Goal: Task Accomplishment & Management: Complete application form

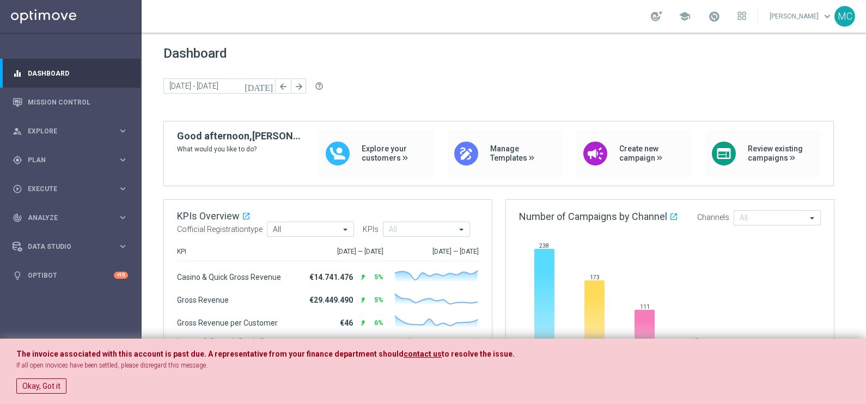
click at [42, 387] on button "Okay, Got it" at bounding box center [41, 385] width 50 height 15
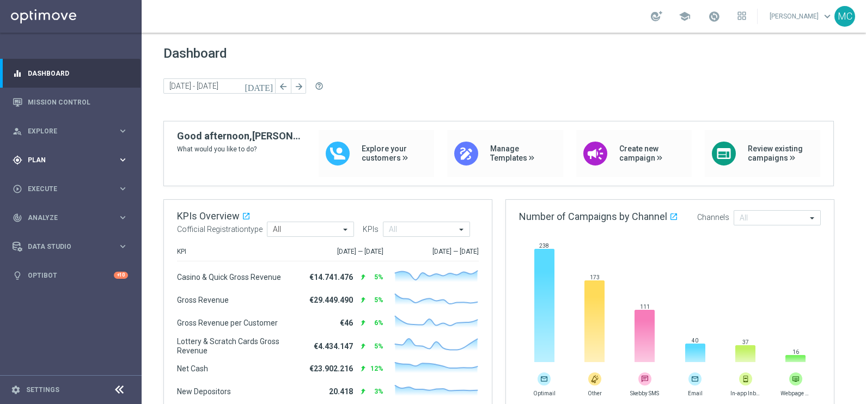
click at [125, 159] on icon "keyboard_arrow_right" at bounding box center [123, 160] width 10 height 10
click at [71, 181] on link "Target Groups" at bounding box center [70, 182] width 85 height 9
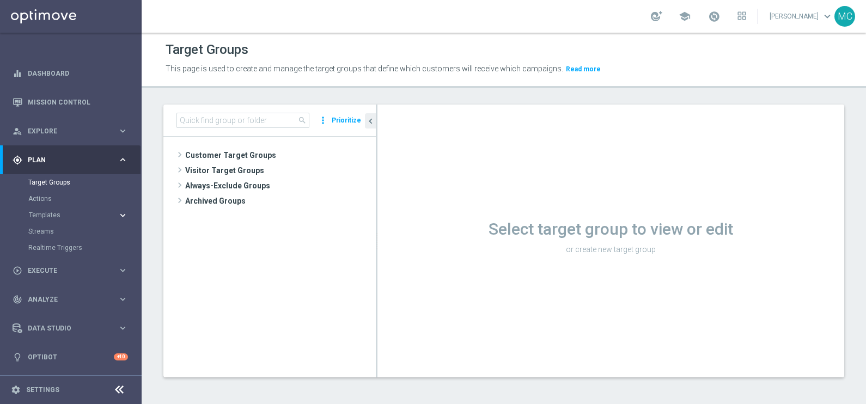
click at [122, 210] on icon "keyboard_arrow_right" at bounding box center [123, 215] width 10 height 10
click at [60, 234] on link "Optimail" at bounding box center [73, 231] width 79 height 9
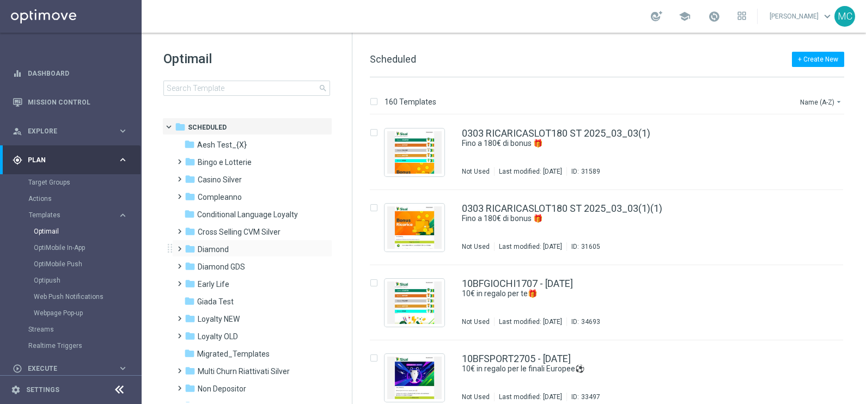
click at [180, 246] on span at bounding box center [177, 244] width 5 height 4
click at [191, 281] on span at bounding box center [188, 279] width 5 height 4
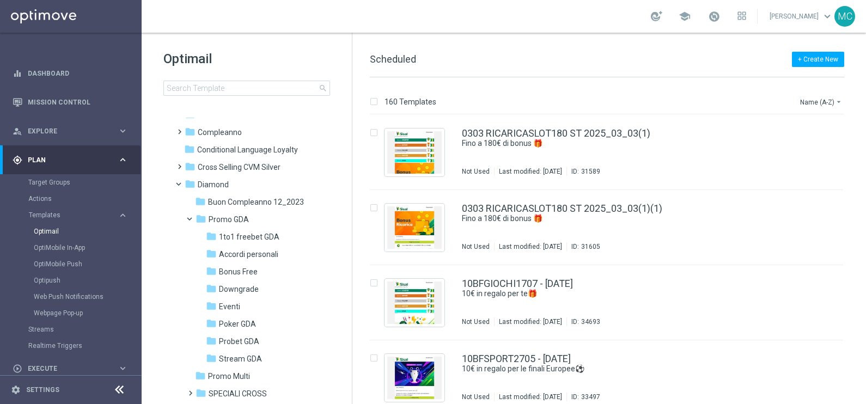
scroll to position [136, 0]
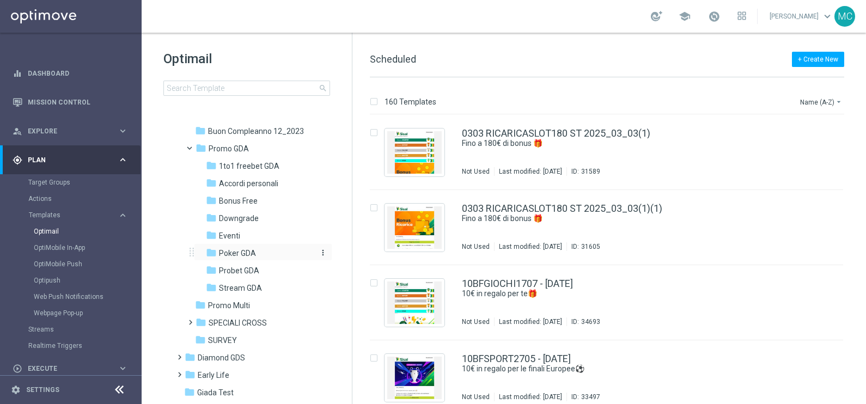
click at [235, 248] on span "Poker GDA" at bounding box center [237, 253] width 37 height 10
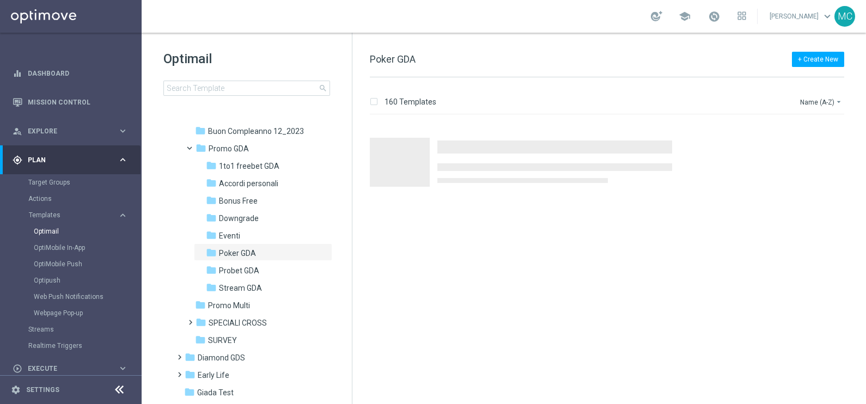
click at [235, 248] on span "Poker GDA" at bounding box center [237, 253] width 37 height 10
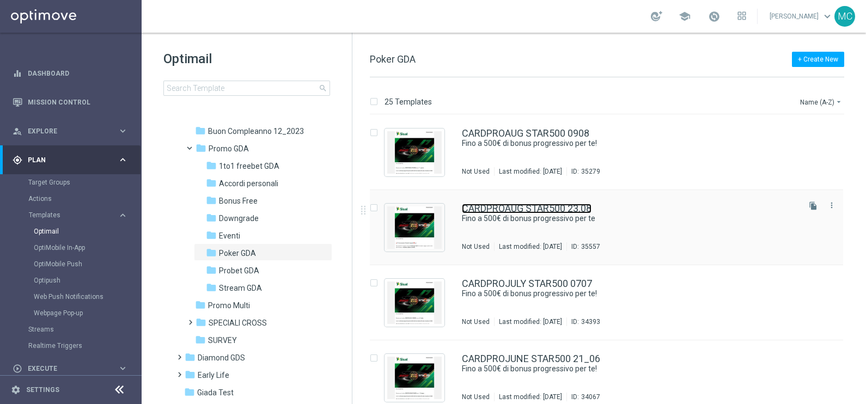
click at [521, 208] on link "CARDPROAUG STAR500 23.08" at bounding box center [527, 209] width 130 height 10
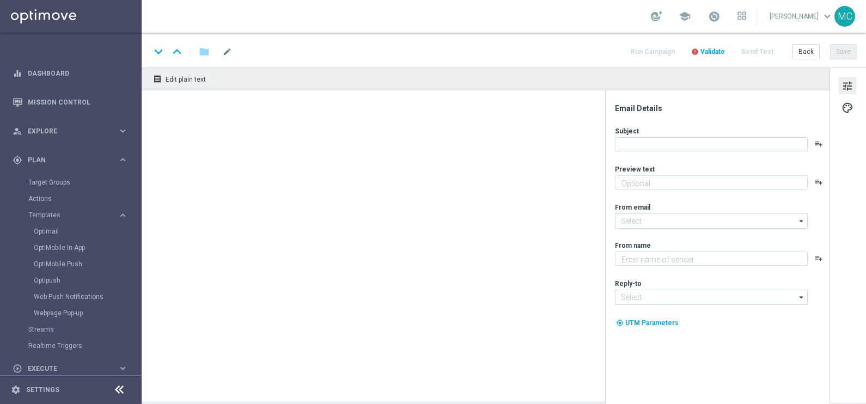
type textarea "Una super promo per te"
type input "[EMAIL_ADDRESS][DOMAIN_NAME]"
type textarea "Sisal"
type input "[EMAIL_ADDRESS][DOMAIN_NAME]"
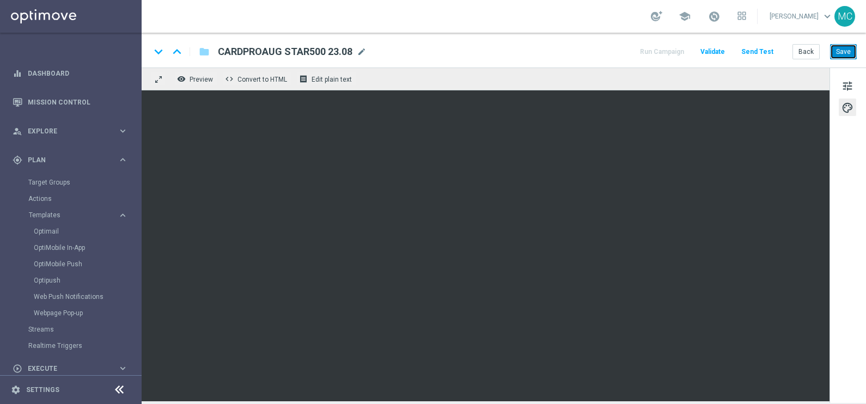
click at [846, 52] on button "Save" at bounding box center [843, 51] width 27 height 15
click at [840, 81] on button "tune" at bounding box center [846, 85] width 17 height 17
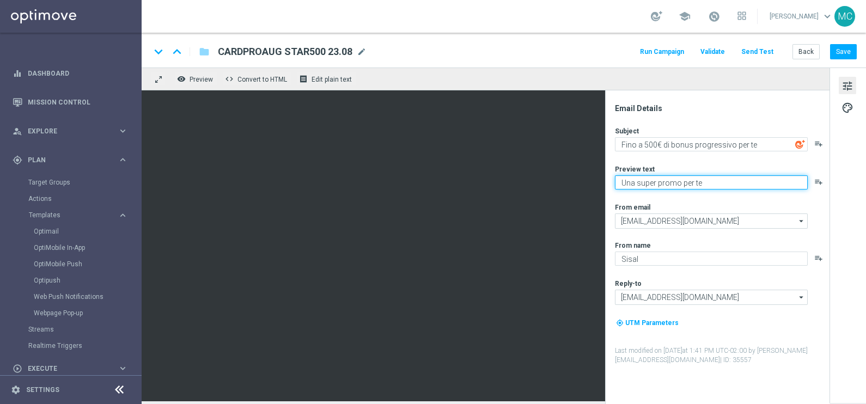
click at [711, 185] on textarea "Una super promo per te" at bounding box center [711, 182] width 193 height 14
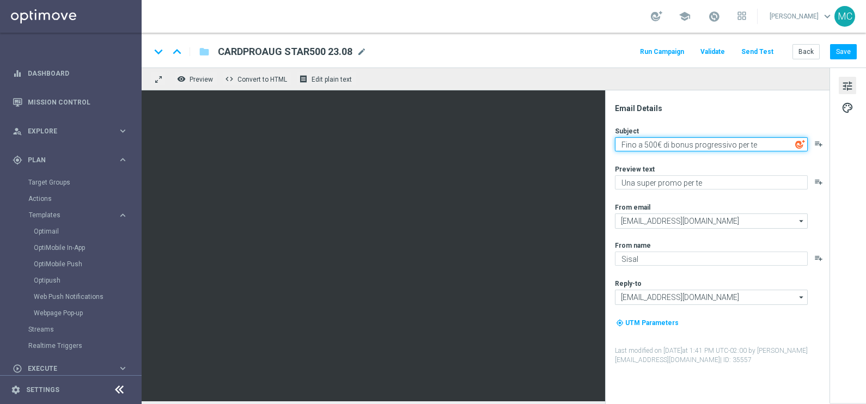
click at [757, 144] on textarea "Fino a 500€ di bonus progressivo per te" at bounding box center [711, 144] width 193 height 14
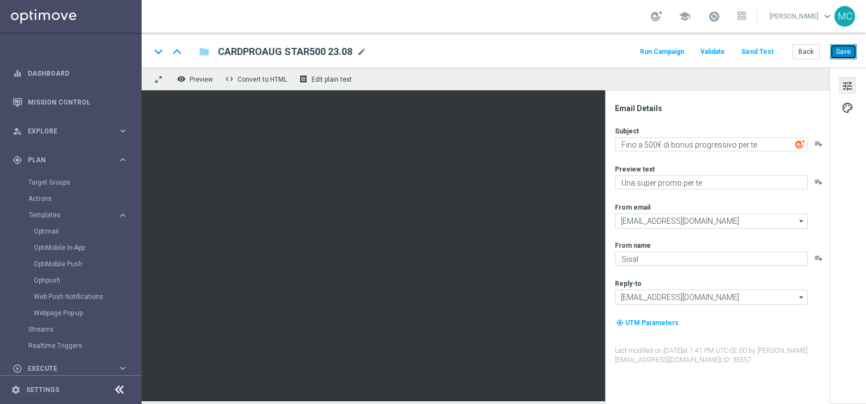
click at [849, 55] on button "Save" at bounding box center [843, 51] width 27 height 15
click at [671, 48] on button "Run Campaign" at bounding box center [661, 52] width 47 height 15
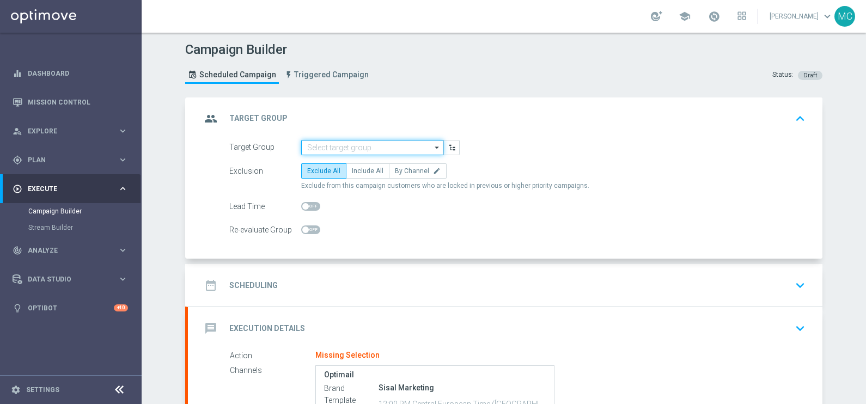
click at [398, 148] on input at bounding box center [372, 147] width 142 height 15
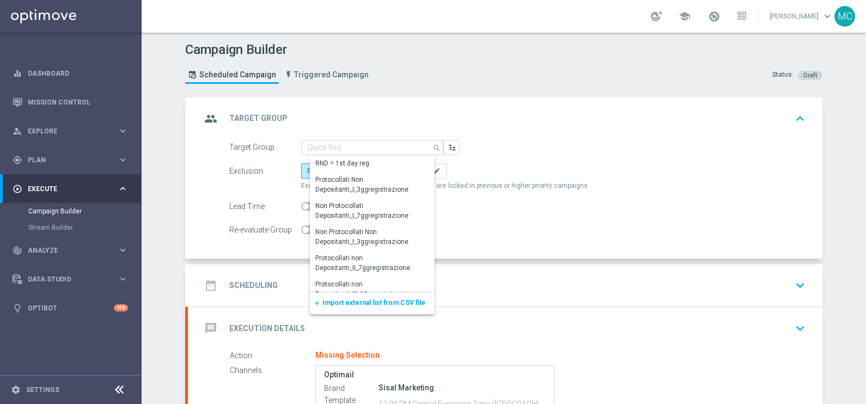
click at [366, 296] on div "add Import external list from CSV file" at bounding box center [372, 303] width 125 height 22
click at [393, 302] on span "Import external list from CSV file" at bounding box center [373, 303] width 103 height 8
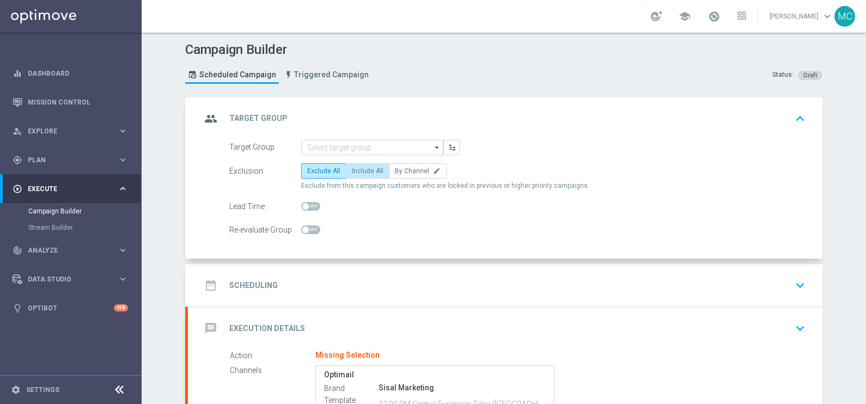
click at [360, 170] on span "Include All" at bounding box center [368, 171] width 32 height 8
click at [359, 170] on input "Include All" at bounding box center [355, 172] width 7 height 7
radio input "true"
click at [795, 283] on icon "keyboard_arrow_down" at bounding box center [800, 285] width 16 height 16
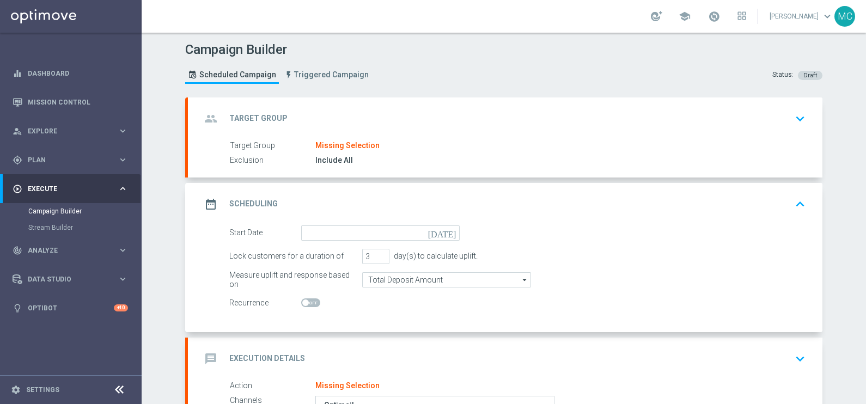
click at [446, 232] on icon "[DATE]" at bounding box center [444, 231] width 32 height 12
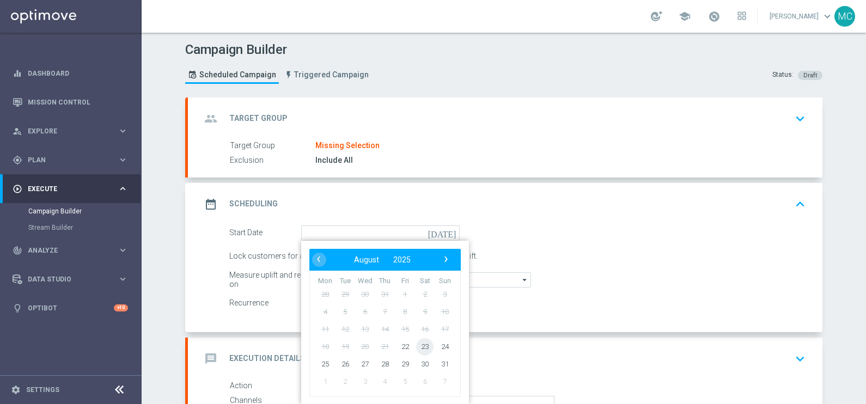
click at [419, 344] on span "23" at bounding box center [424, 346] width 17 height 17
type input "[DATE]"
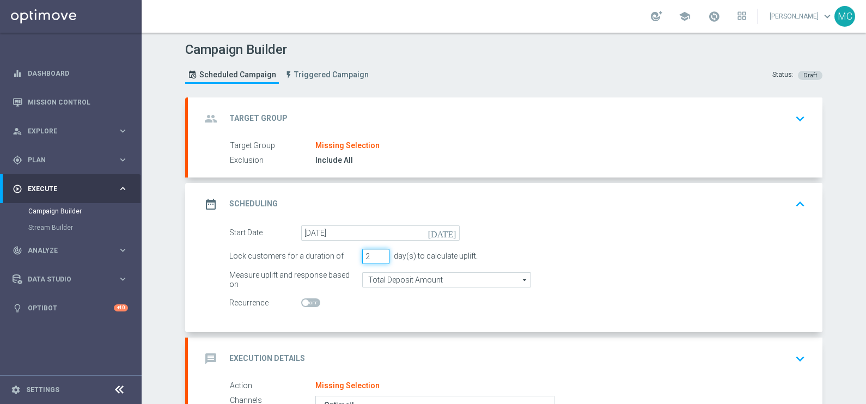
click at [376, 257] on input "2" at bounding box center [375, 256] width 27 height 15
type input "1"
click at [376, 257] on input "1" at bounding box center [375, 256] width 27 height 15
click at [609, 244] on form "Start Date [DATE] [DATE] Lock customers for a duration of 1 day(s) to calculate…" at bounding box center [517, 267] width 576 height 85
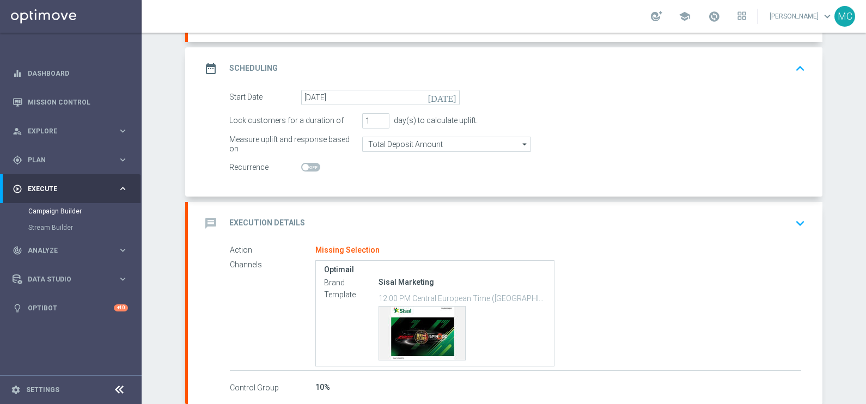
click at [797, 224] on icon "keyboard_arrow_down" at bounding box center [800, 223] width 16 height 16
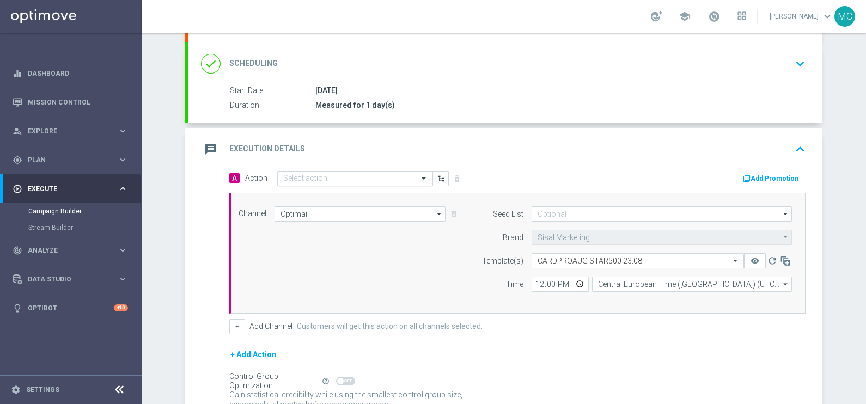
click at [341, 171] on div "Select action" at bounding box center [354, 178] width 155 height 15
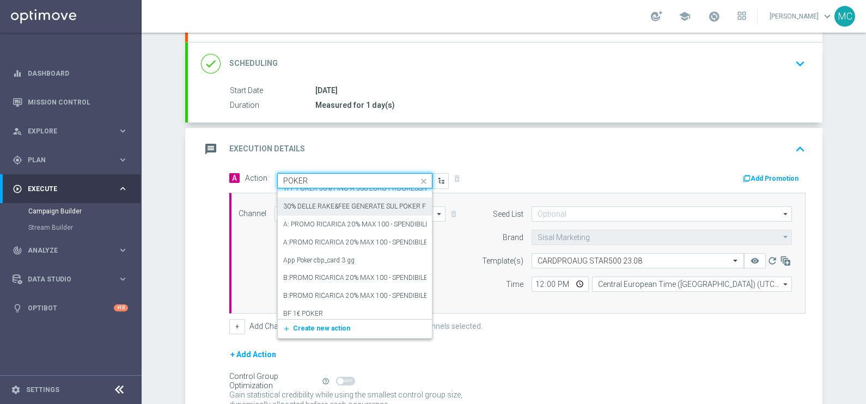
scroll to position [95, 0]
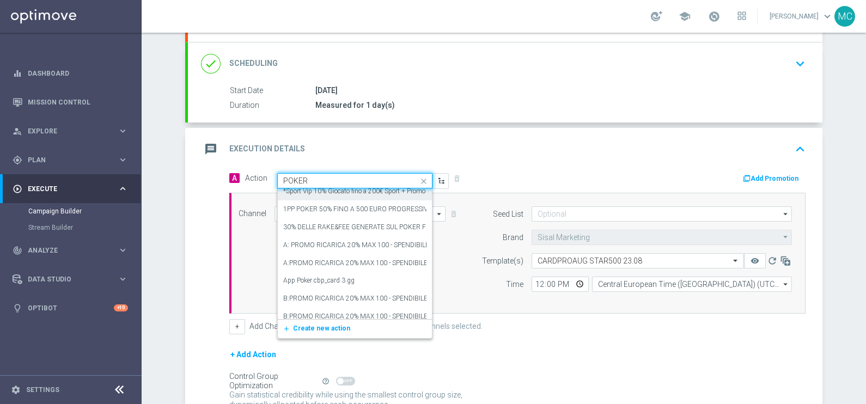
drag, startPoint x: 308, startPoint y: 177, endPoint x: 277, endPoint y: 180, distance: 30.7
click at [283, 180] on input "POKER" at bounding box center [343, 180] width 121 height 9
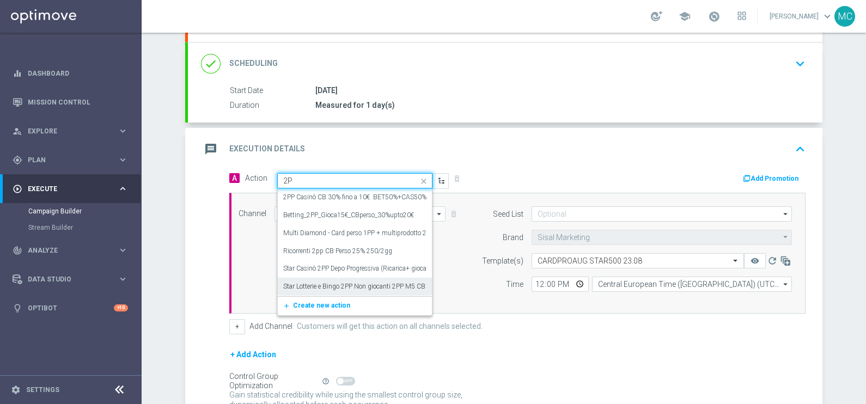
scroll to position [0, 0]
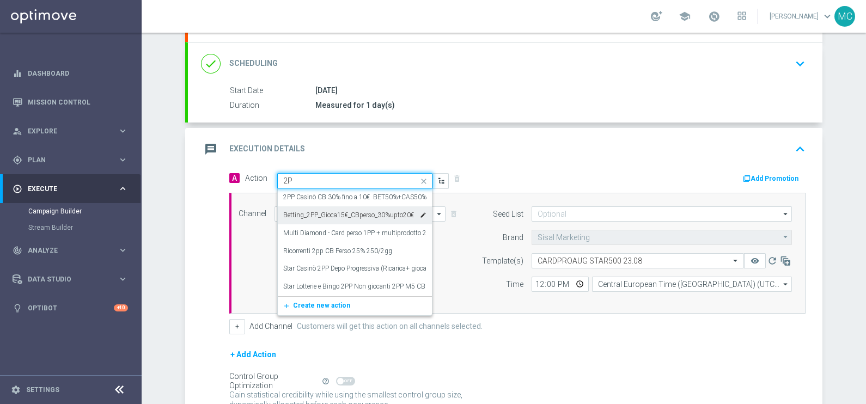
type input "2"
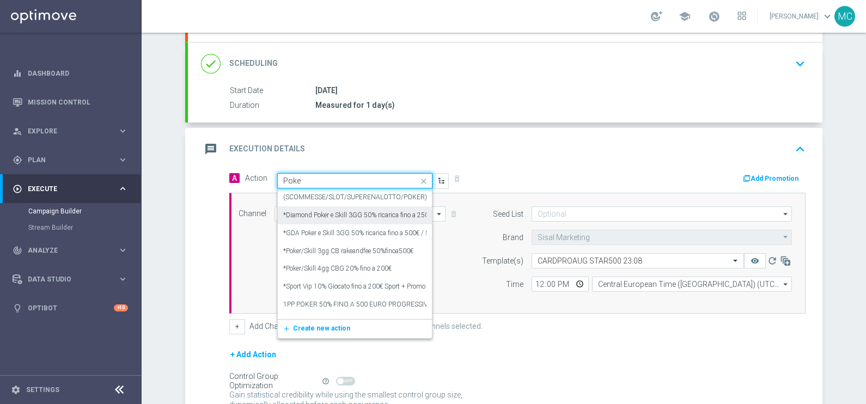
type input "Poker"
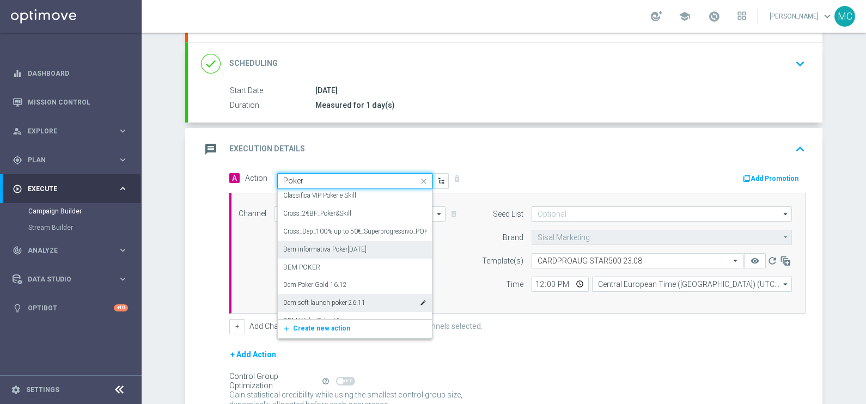
scroll to position [884, 0]
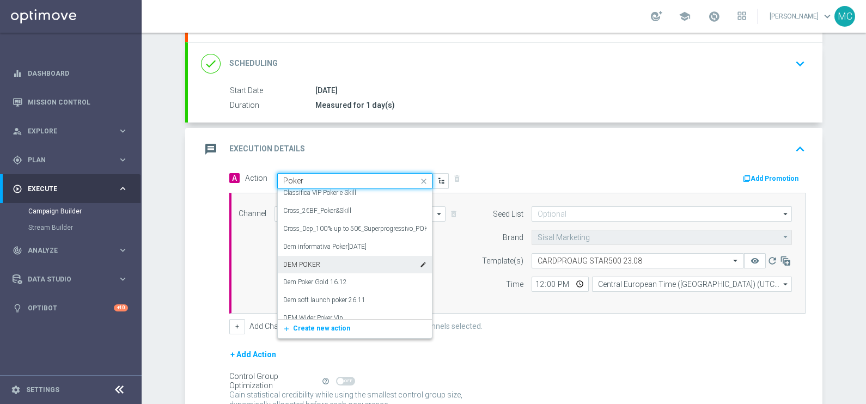
click at [336, 260] on div "DEM POKER edit" at bounding box center [354, 265] width 143 height 18
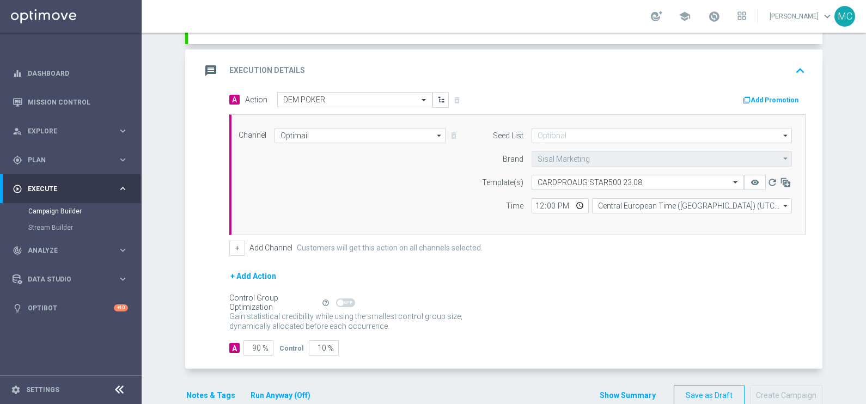
scroll to position [235, 0]
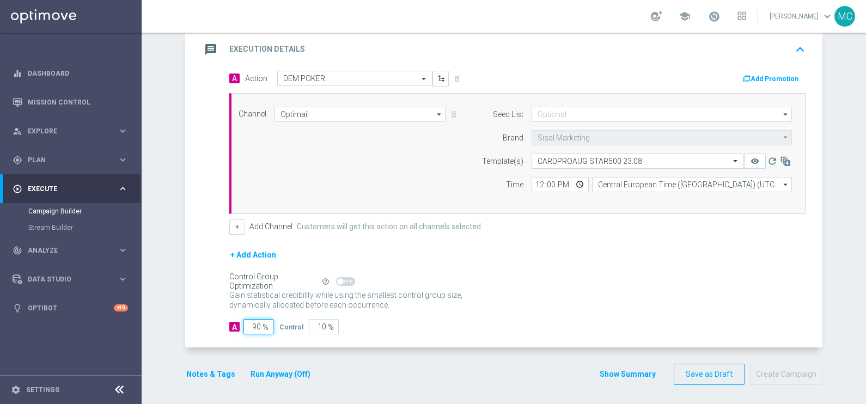
drag, startPoint x: 241, startPoint y: 324, endPoint x: 279, endPoint y: 321, distance: 38.3
click at [278, 324] on div "A 90 % Control 10 %" at bounding box center [517, 326] width 576 height 15
type input "1"
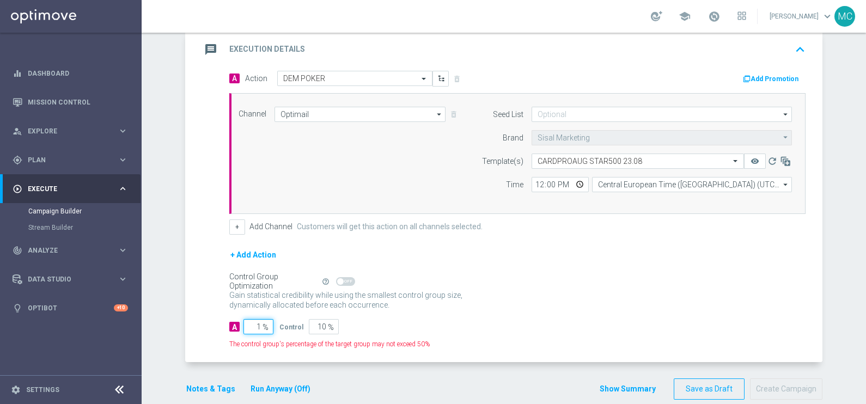
type input "99"
type input "10"
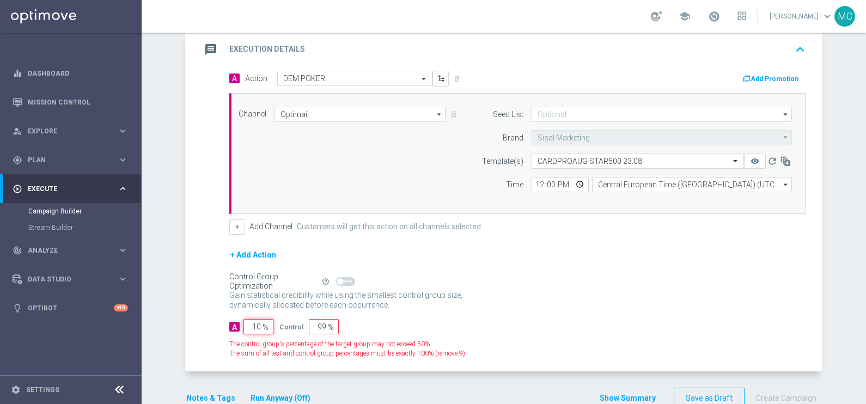
type input "90"
type input "100"
type input "0"
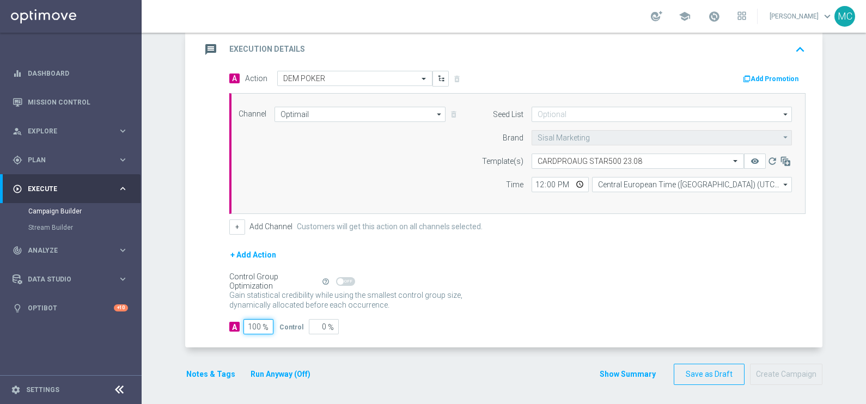
type input "100"
drag, startPoint x: 619, startPoint y: 292, endPoint x: 608, endPoint y: 209, distance: 84.0
click at [620, 289] on div "Gain statistical credibility while using the smallest control group size, dynam…" at bounding box center [517, 300] width 576 height 26
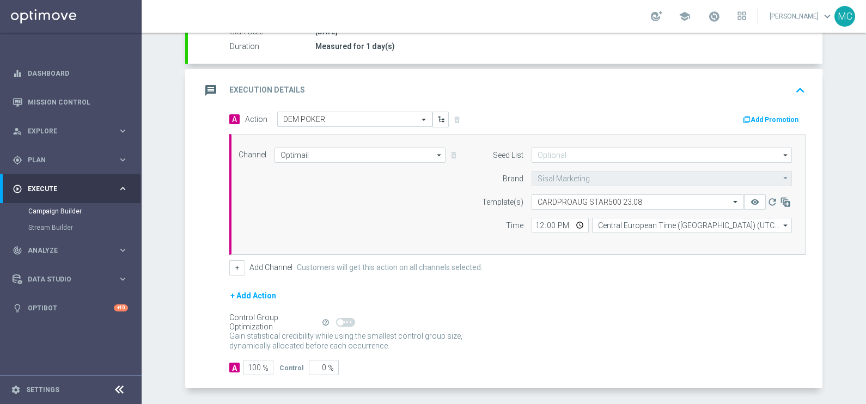
scroll to position [167, 0]
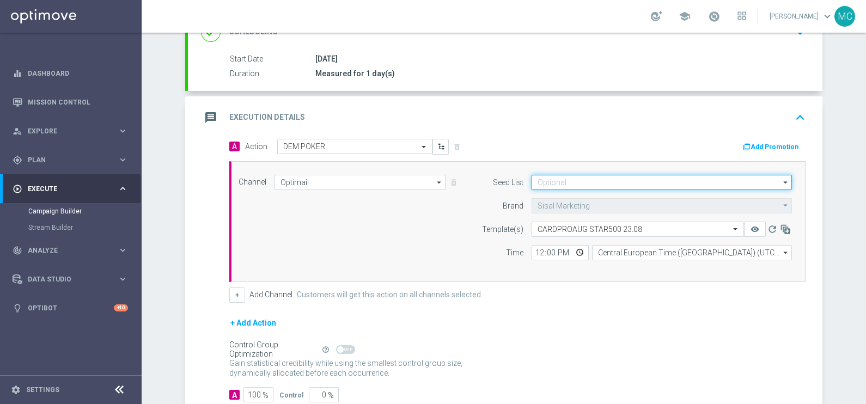
click at [577, 181] on input at bounding box center [661, 182] width 260 height 15
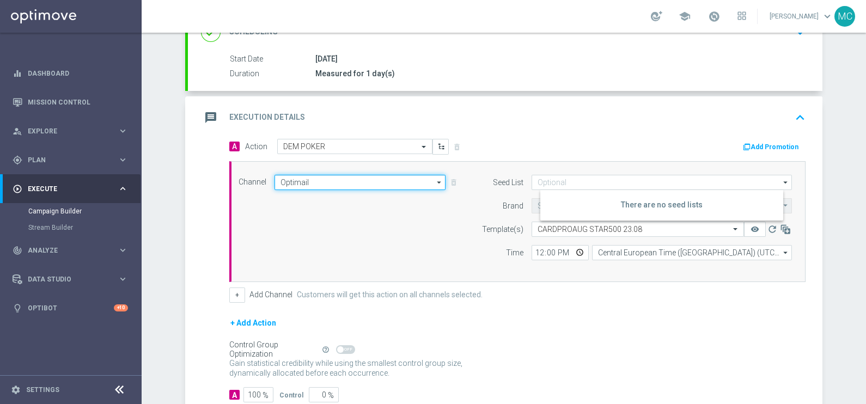
click at [380, 177] on input "Optimail" at bounding box center [359, 182] width 171 height 15
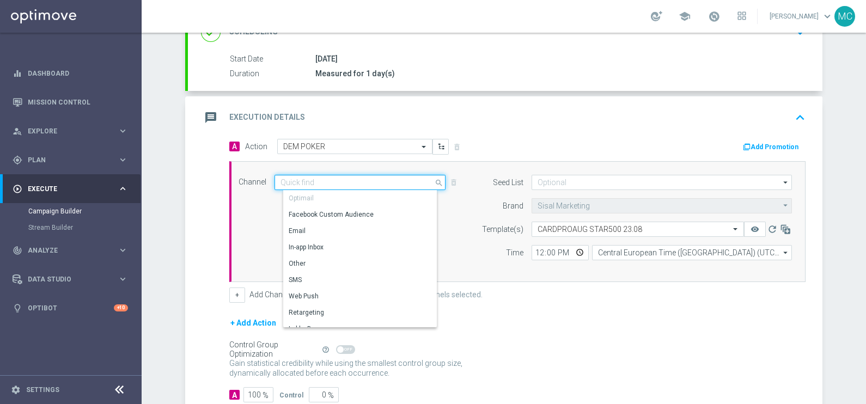
click at [380, 177] on input at bounding box center [359, 182] width 171 height 15
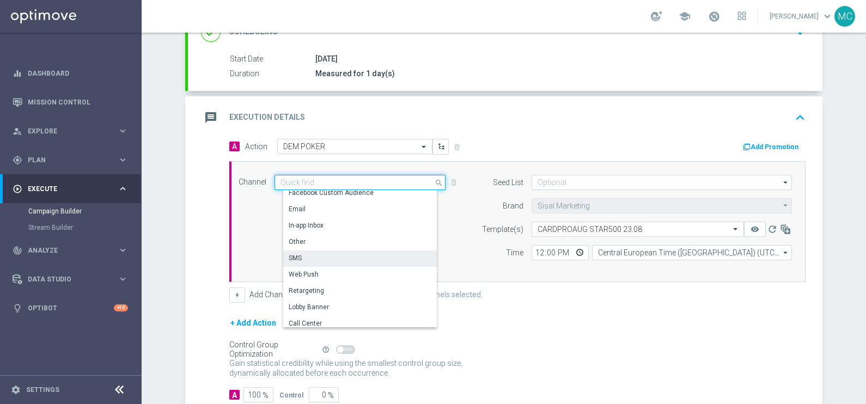
scroll to position [0, 0]
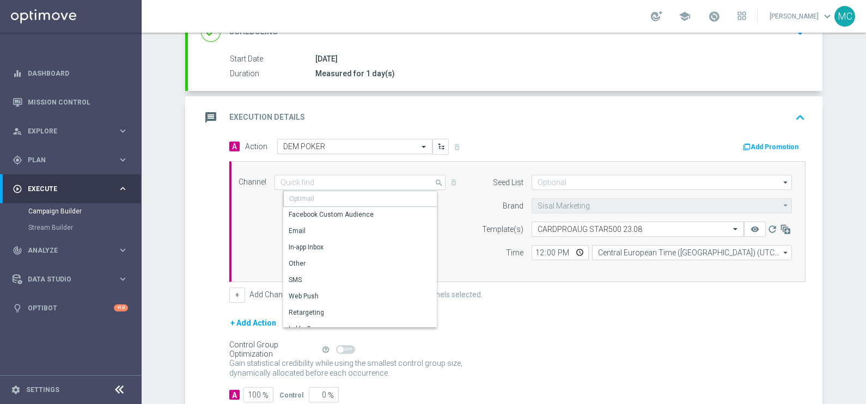
click at [327, 195] on div "Optimail" at bounding box center [364, 199] width 162 height 16
click at [577, 115] on div "message Execution Details keyboard_arrow_up" at bounding box center [505, 117] width 608 height 21
type input "Optimail"
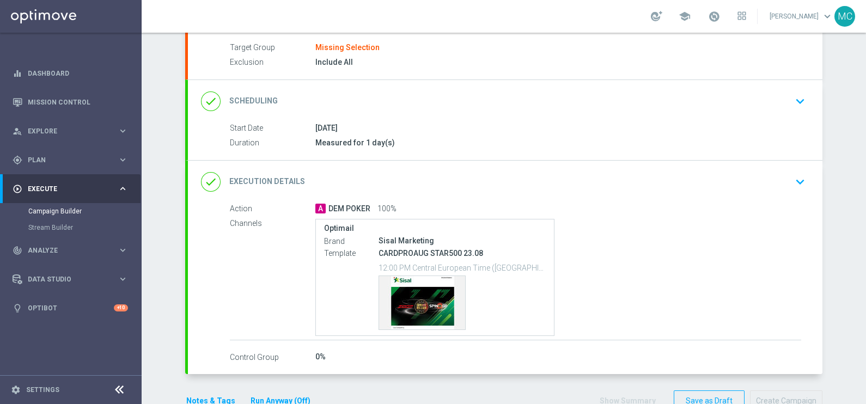
scroll to position [57, 0]
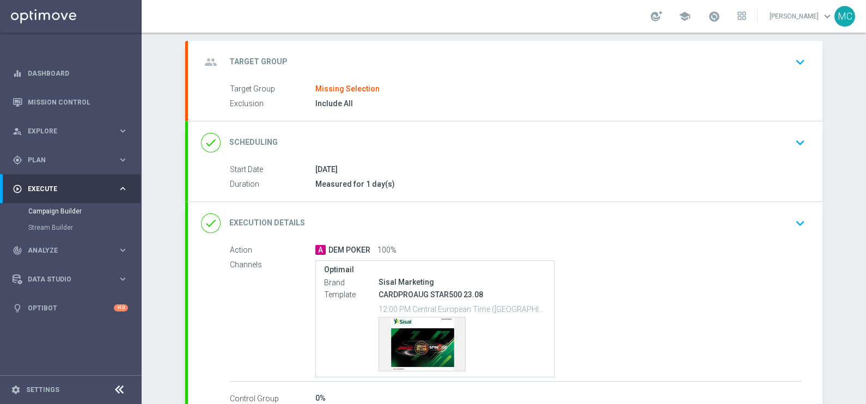
click at [792, 142] on icon "keyboard_arrow_down" at bounding box center [800, 142] width 16 height 16
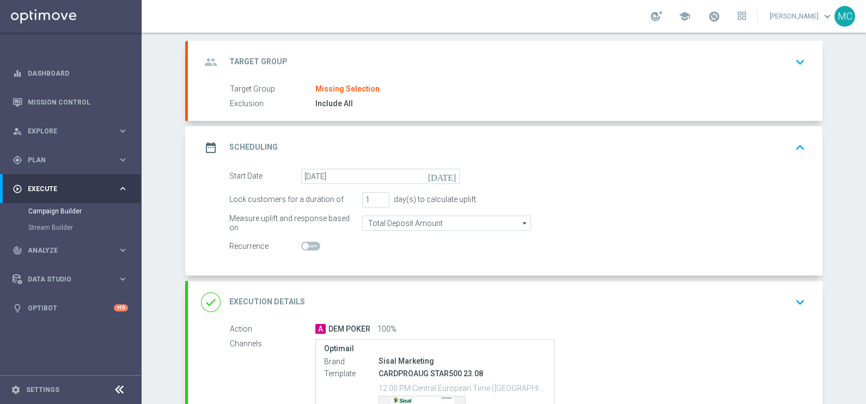
click at [797, 63] on icon "keyboard_arrow_down" at bounding box center [800, 62] width 16 height 16
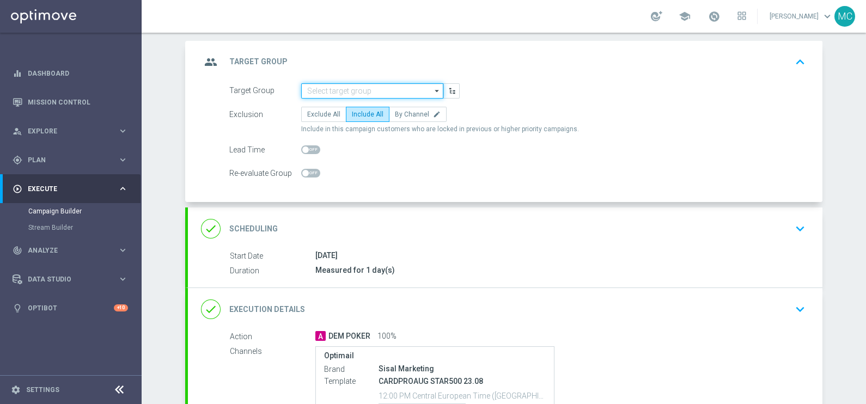
click at [404, 91] on input at bounding box center [372, 90] width 142 height 15
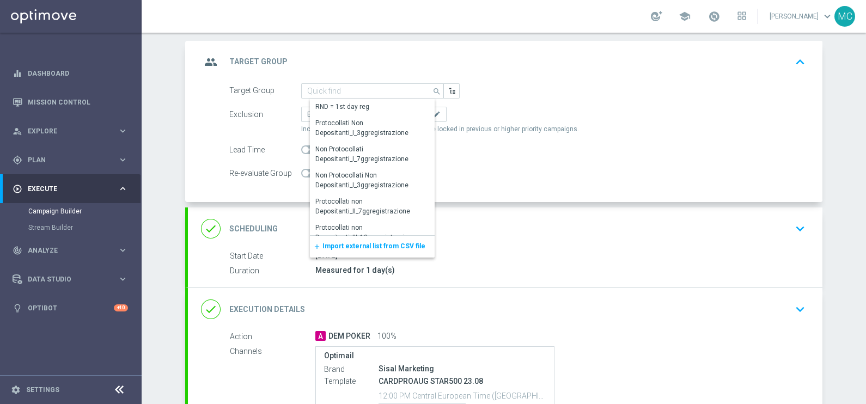
click at [347, 238] on div "add Import external list from CSV file" at bounding box center [372, 247] width 125 height 22
click at [387, 249] on div "add Import external list from CSV file" at bounding box center [372, 247] width 125 height 22
click at [408, 242] on span "Import external list from CSV file" at bounding box center [373, 246] width 103 height 8
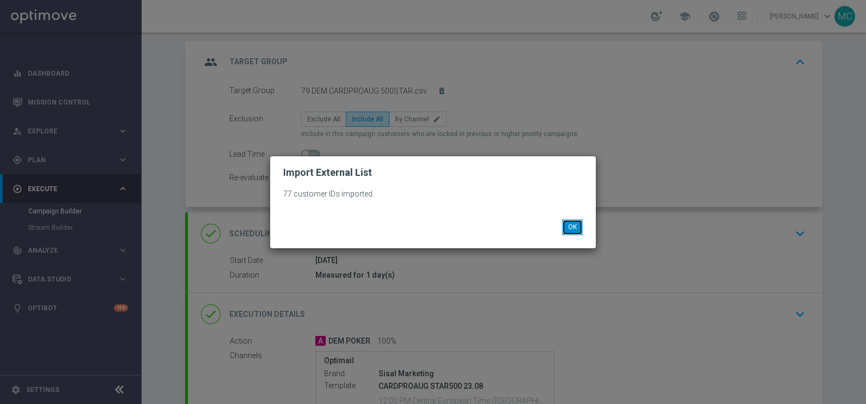
click at [568, 228] on button "OK" at bounding box center [572, 226] width 21 height 15
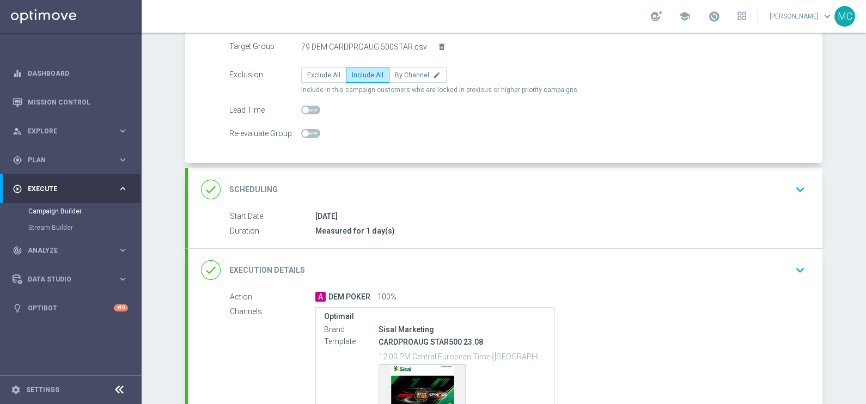
scroll to position [193, 0]
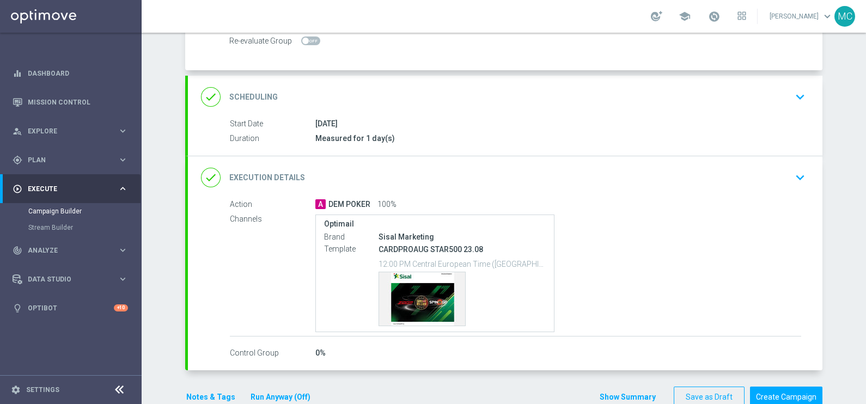
click at [794, 94] on icon "keyboard_arrow_down" at bounding box center [800, 97] width 16 height 16
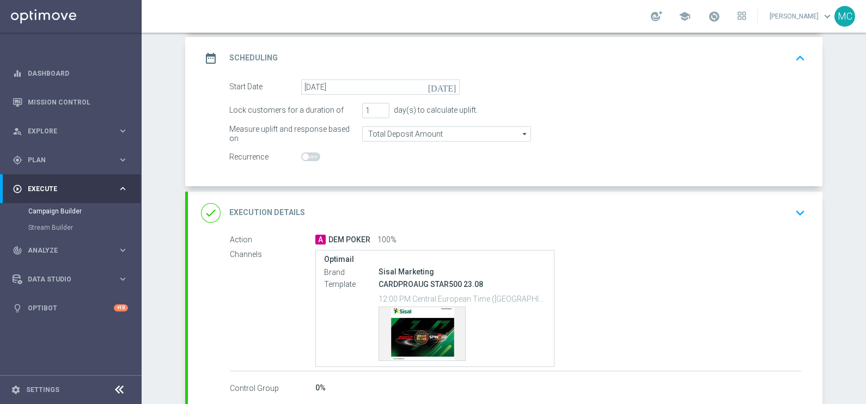
scroll to position [125, 0]
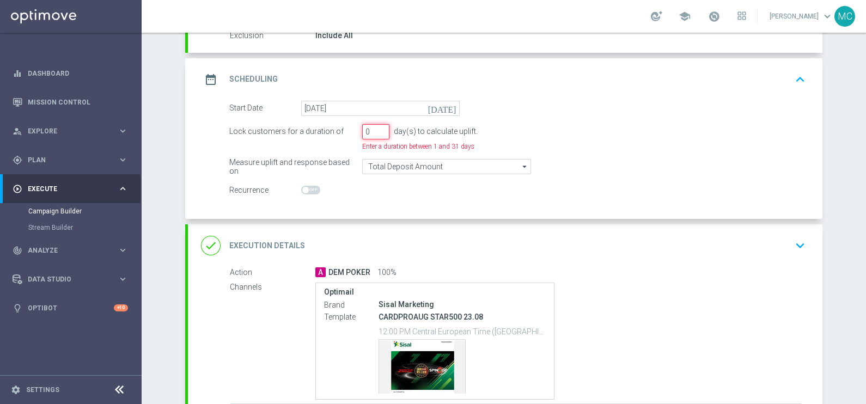
click at [377, 132] on input "0" at bounding box center [375, 131] width 27 height 15
click at [377, 126] on input "1" at bounding box center [375, 131] width 27 height 15
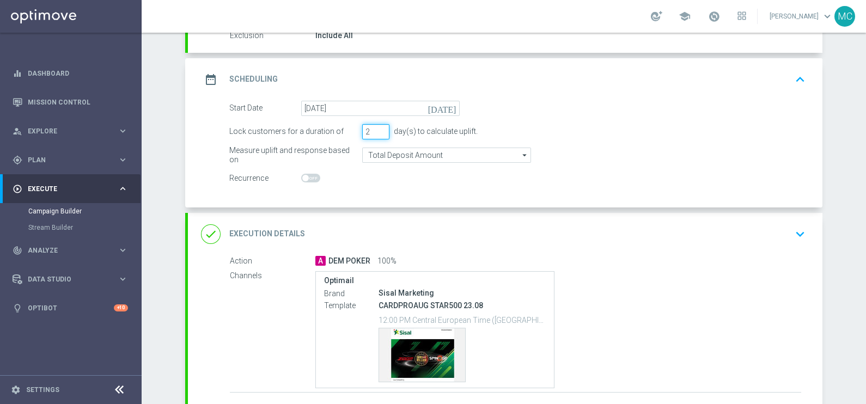
click at [377, 126] on input "2" at bounding box center [375, 131] width 27 height 15
type input "3"
click at [377, 126] on input "3" at bounding box center [375, 131] width 27 height 15
click at [614, 138] on form "Start Date [DATE] [DATE] Lock customers for a duration of 3 day(s) to calculate…" at bounding box center [517, 143] width 576 height 85
drag, startPoint x: 478, startPoint y: 128, endPoint x: 420, endPoint y: 133, distance: 58.0
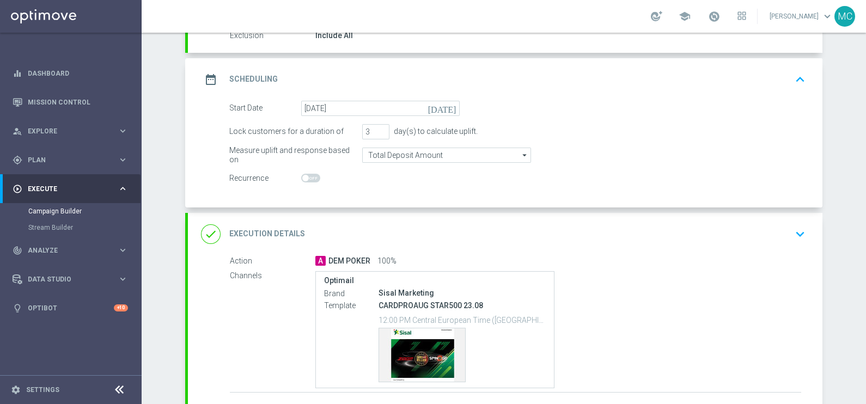
click at [420, 133] on div "Lock customers for a duration of 3 day(s) to calculate uplift." at bounding box center [517, 131] width 592 height 15
copy div "calculate uplift."
drag, startPoint x: 223, startPoint y: 128, endPoint x: 332, endPoint y: 129, distance: 108.9
click at [332, 129] on div "Lock customers for a duration of 3 day(s) to calculate uplift." at bounding box center [517, 131] width 592 height 15
copy div "Lock customers for a duration of"
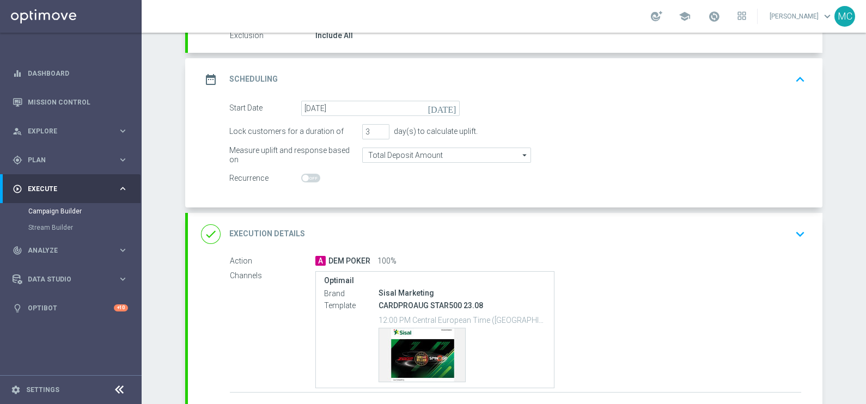
click at [596, 149] on div "Measure uplift and response based on Total Deposit Amount Total Deposit Amount …" at bounding box center [517, 155] width 592 height 15
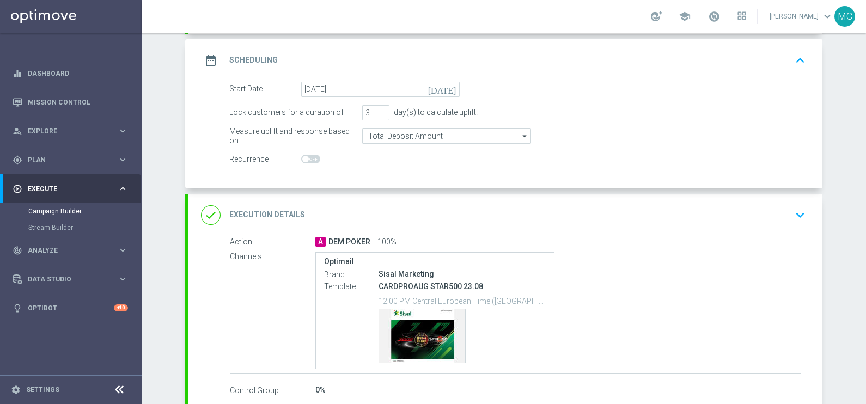
scroll to position [193, 0]
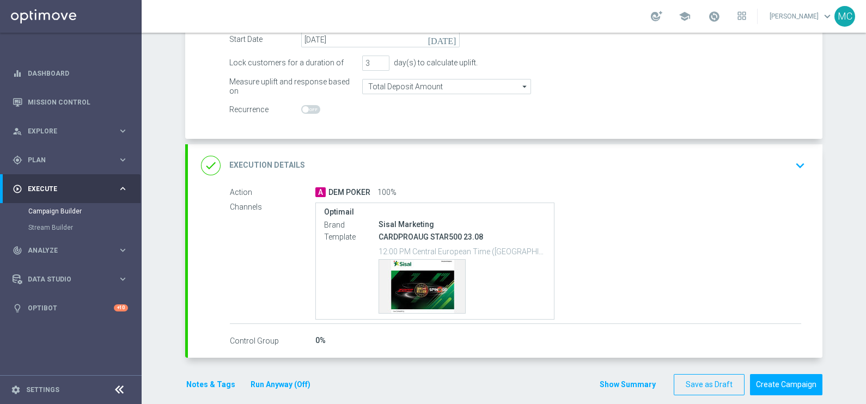
click at [792, 166] on icon "keyboard_arrow_down" at bounding box center [800, 165] width 16 height 16
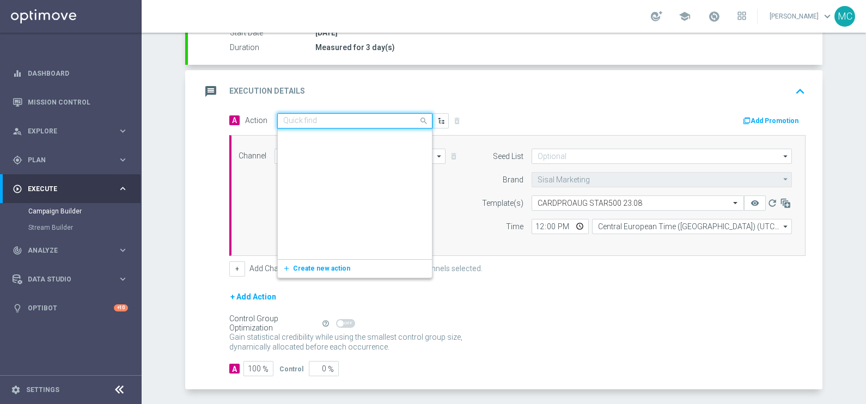
scroll to position [78212, 0]
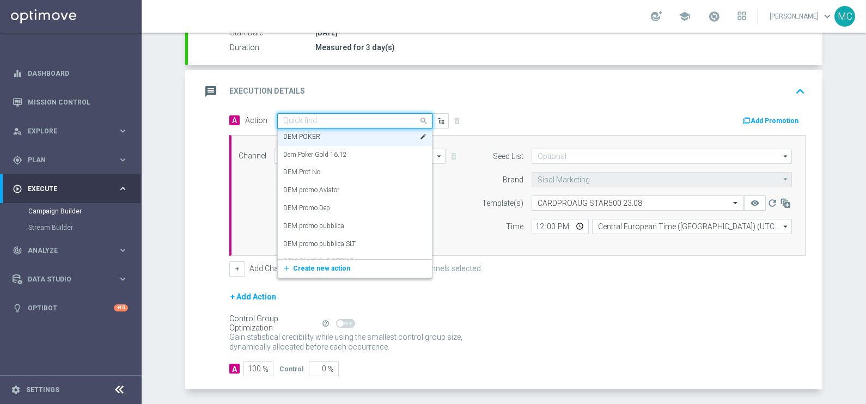
drag, startPoint x: 316, startPoint y: 118, endPoint x: 279, endPoint y: 119, distance: 36.5
click at [283, 119] on input "text" at bounding box center [343, 121] width 121 height 9
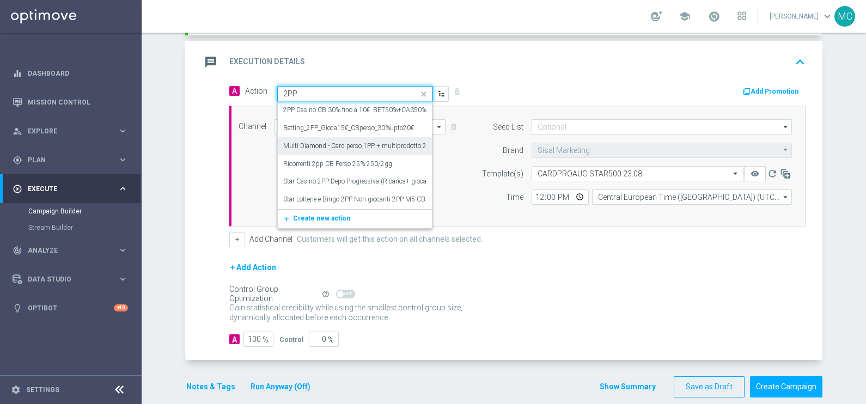
scroll to position [235, 0]
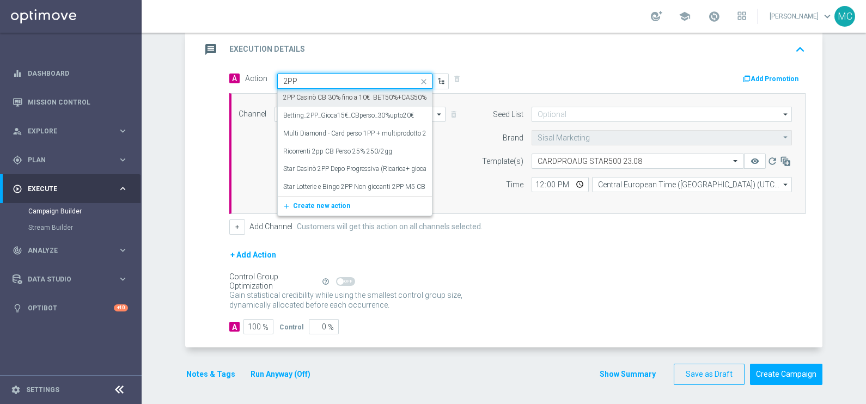
click at [298, 77] on input "2PP" at bounding box center [343, 81] width 121 height 9
click at [299, 78] on input "2PP" at bounding box center [343, 81] width 121 height 9
type input "2"
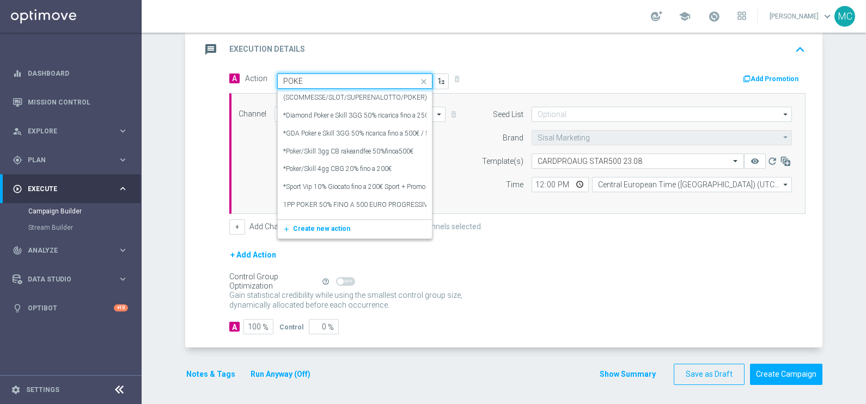
type input "POKER"
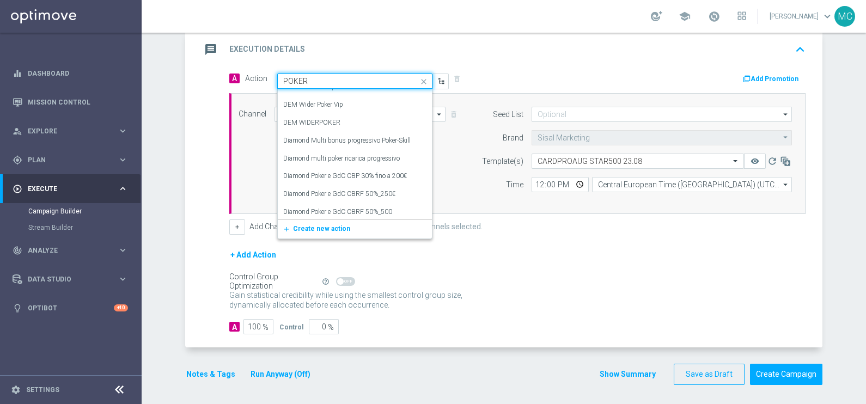
scroll to position [1026, 0]
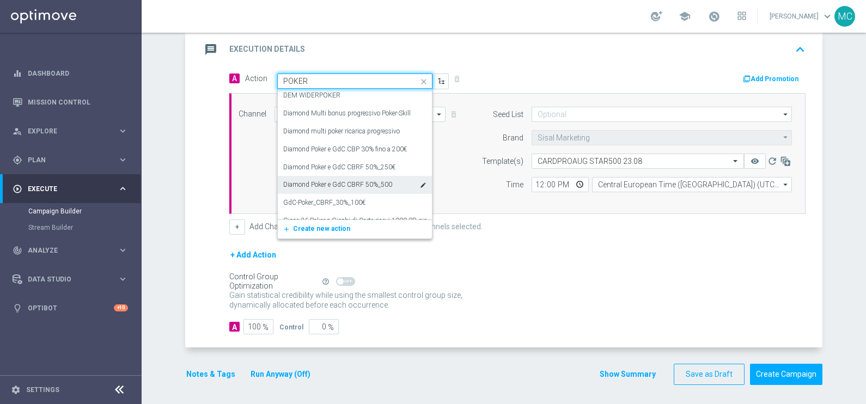
click at [362, 185] on label "Diamond Poker e GdC CBRF 50%_500" at bounding box center [337, 184] width 109 height 9
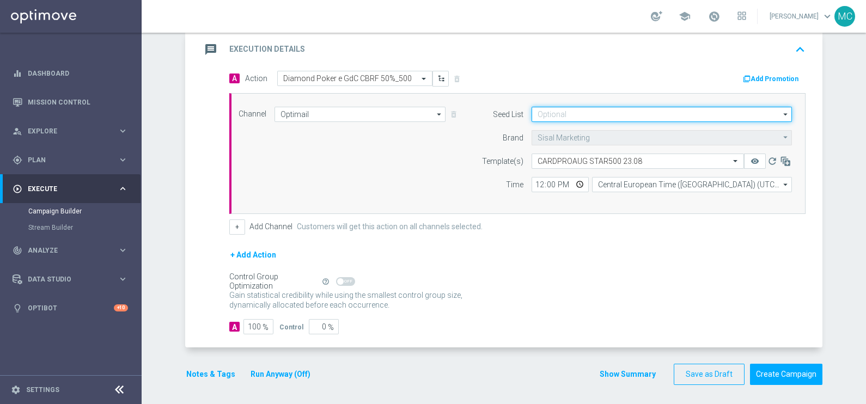
click at [595, 117] on input at bounding box center [661, 114] width 260 height 15
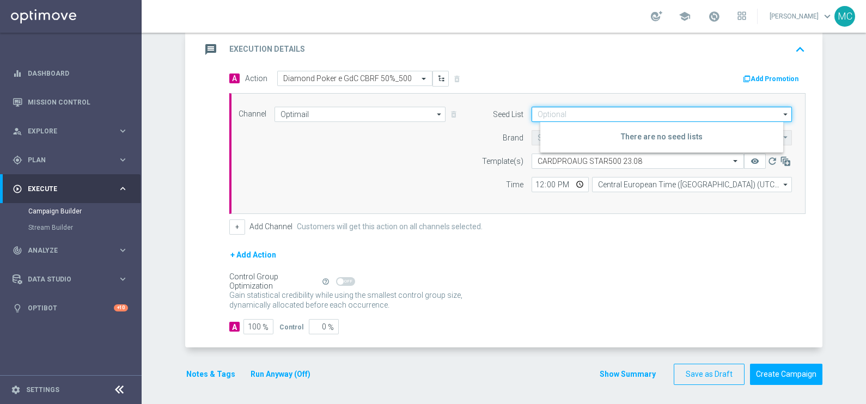
click at [595, 117] on input at bounding box center [661, 114] width 260 height 15
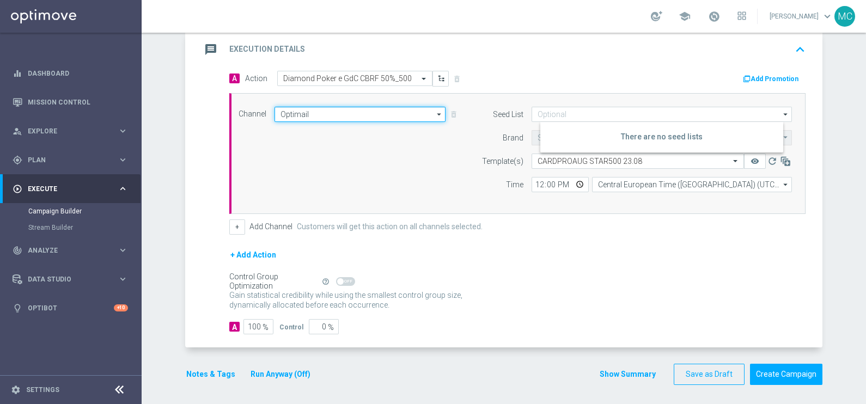
click at [329, 111] on input "Optimail" at bounding box center [359, 114] width 171 height 15
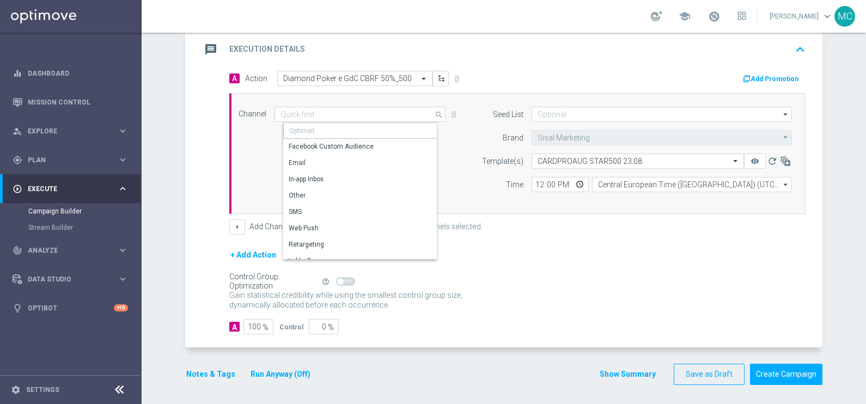
click at [316, 123] on div "Optimail" at bounding box center [364, 131] width 162 height 16
click at [513, 83] on div "A Action Select action Diamond Poker e GdC CBRF 50%_500 delete_forever Add Prom…" at bounding box center [517, 79] width 592 height 17
type input "Optimail"
click at [566, 250] on div "+ Add Action" at bounding box center [517, 261] width 576 height 27
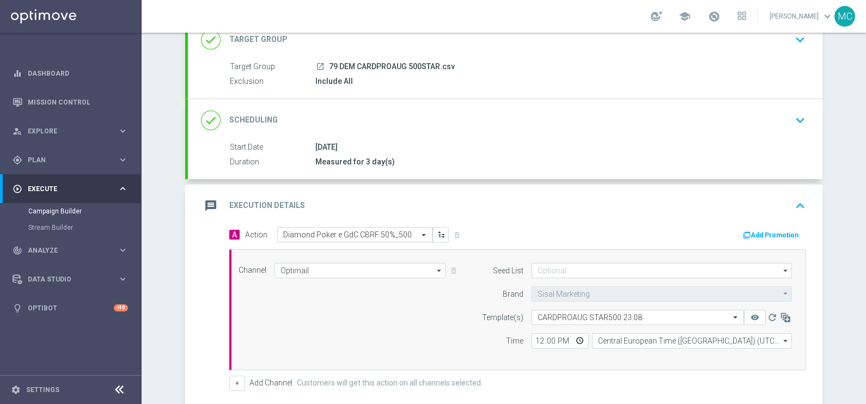
scroll to position [99, 0]
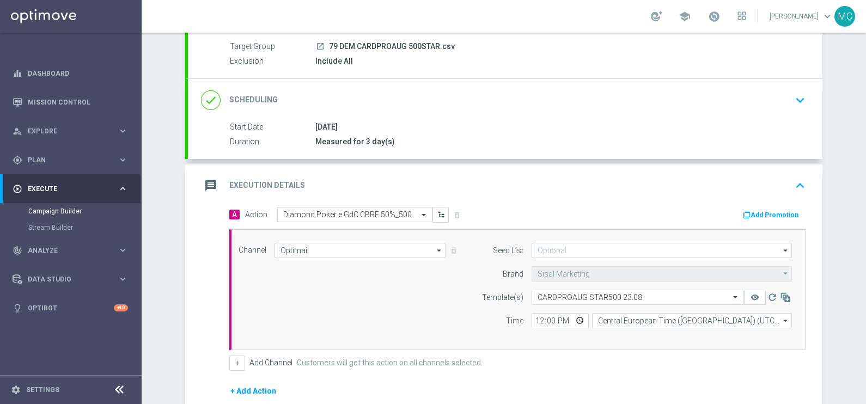
click at [796, 177] on icon "keyboard_arrow_up" at bounding box center [800, 185] width 16 height 16
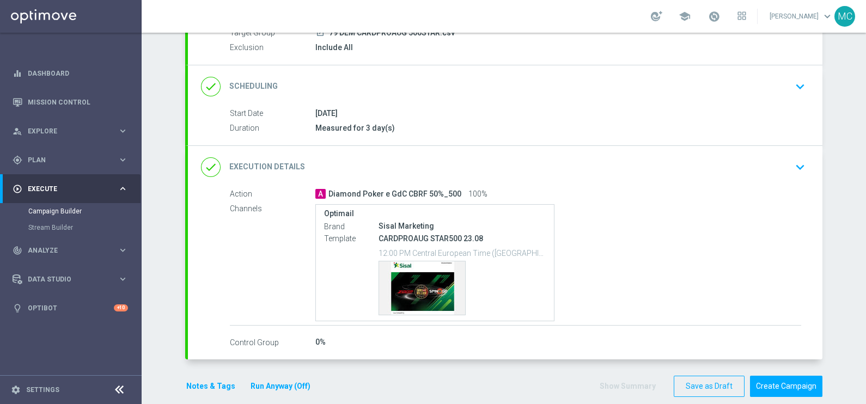
scroll to position [125, 0]
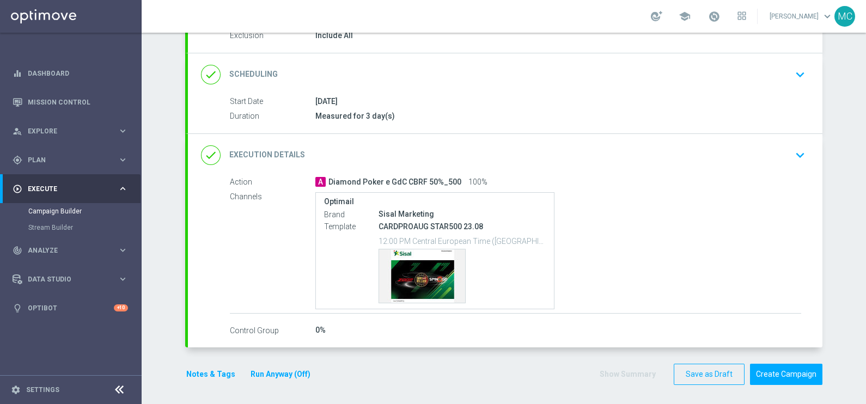
click at [792, 155] on icon "keyboard_arrow_down" at bounding box center [800, 155] width 16 height 16
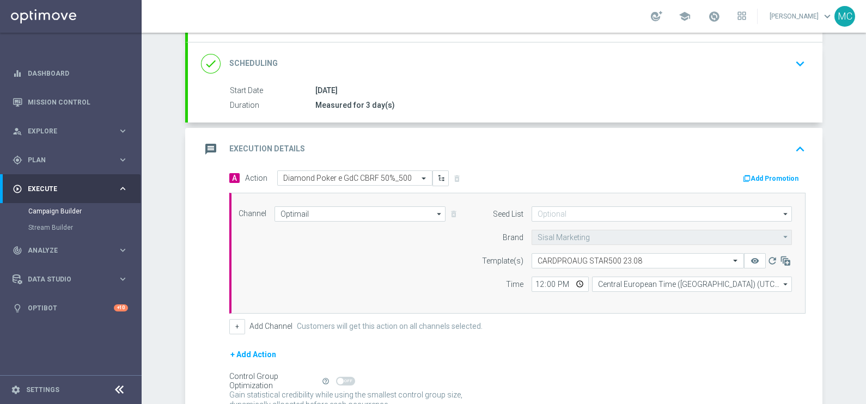
scroll to position [204, 0]
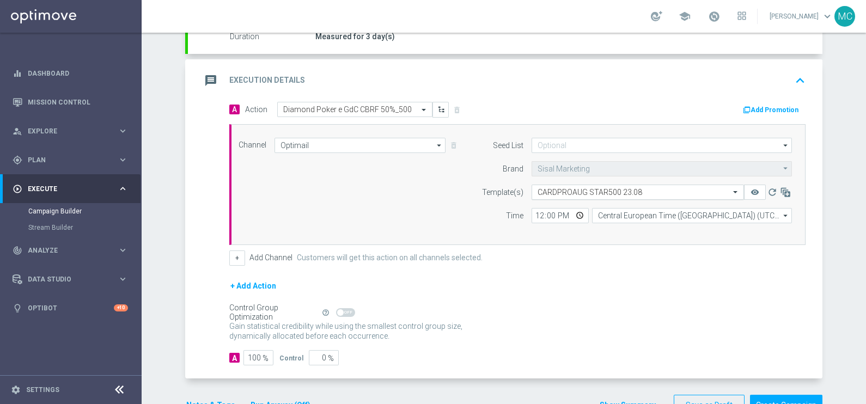
click at [732, 192] on span at bounding box center [737, 191] width 14 height 9
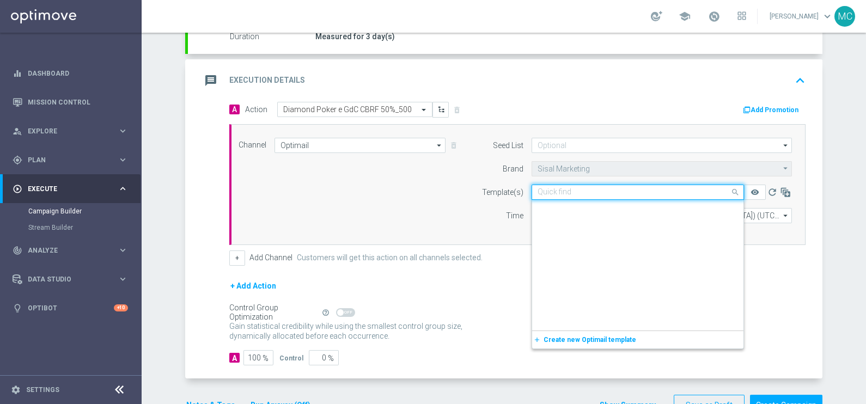
scroll to position [63783, 0]
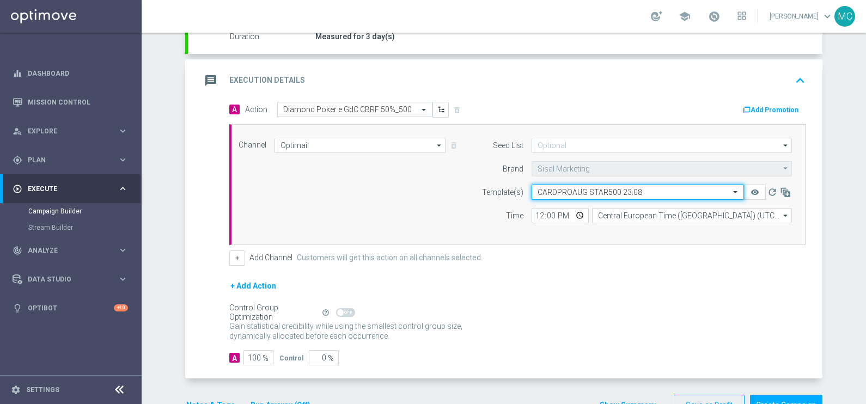
click at [732, 192] on span at bounding box center [737, 191] width 14 height 9
click at [730, 284] on div "+ Add Action" at bounding box center [517, 292] width 576 height 27
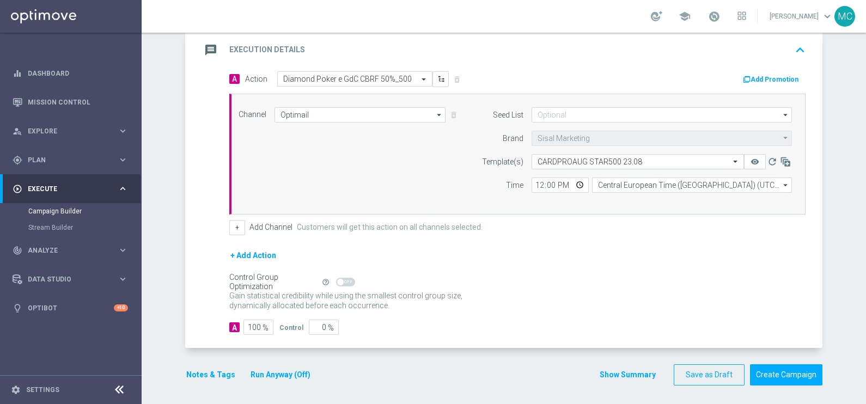
scroll to position [235, 0]
click at [768, 372] on button "Create Campaign" at bounding box center [786, 374] width 72 height 21
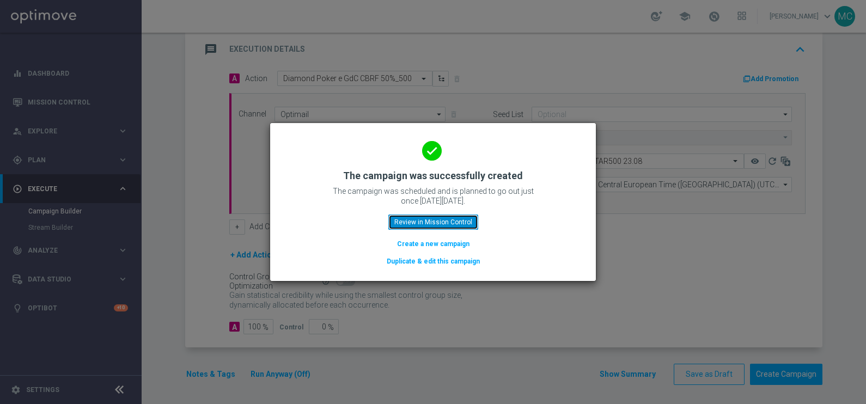
click at [462, 217] on button "Review in Mission Control" at bounding box center [433, 222] width 90 height 15
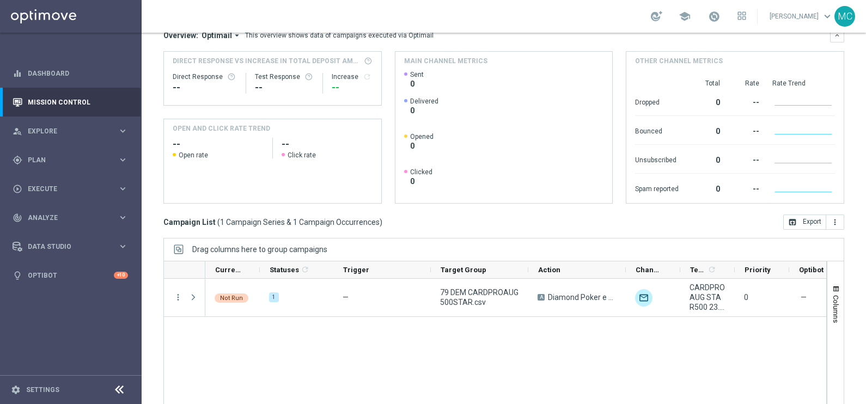
scroll to position [136, 0]
